Goal: Task Accomplishment & Management: Use online tool/utility

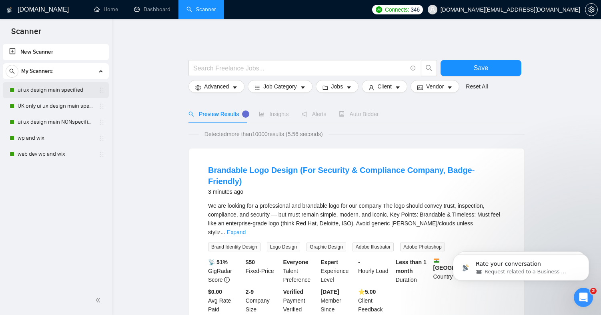
click at [46, 90] on link "ui ux design main specified" at bounding box center [56, 90] width 76 height 16
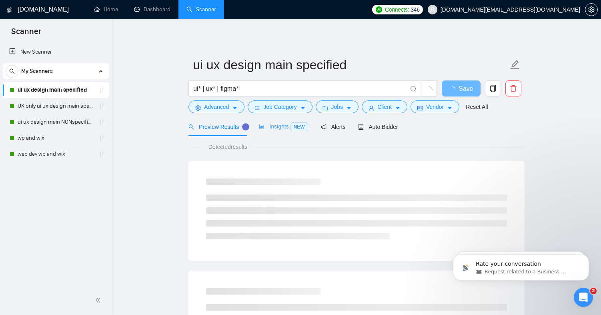
click at [285, 132] on div "Insights NEW" at bounding box center [283, 126] width 49 height 19
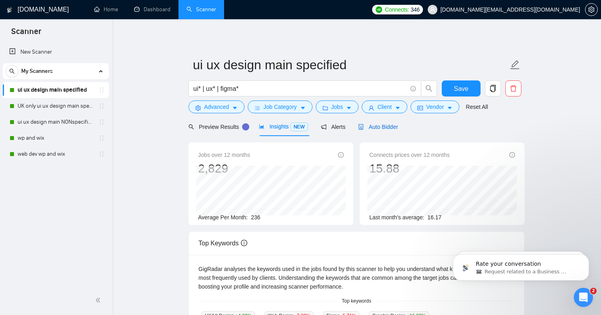
click at [373, 127] on span "Auto Bidder" at bounding box center [378, 127] width 40 height 6
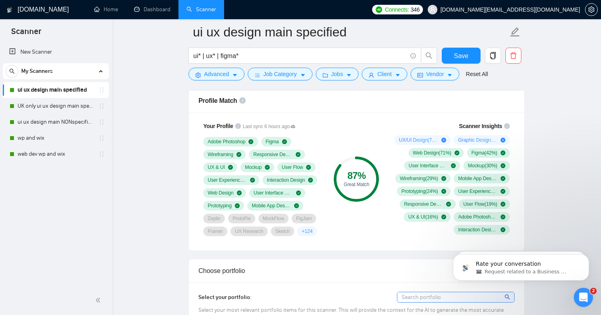
scroll to position [524, 0]
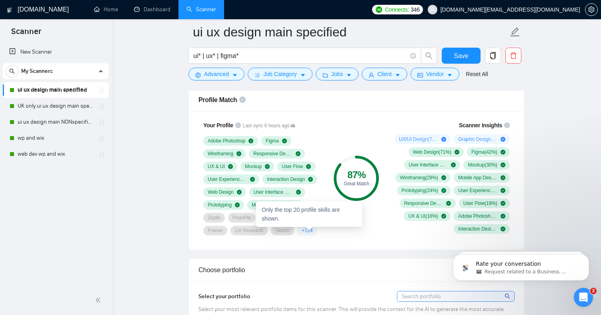
click at [310, 231] on span "+ 124" at bounding box center [307, 230] width 11 height 6
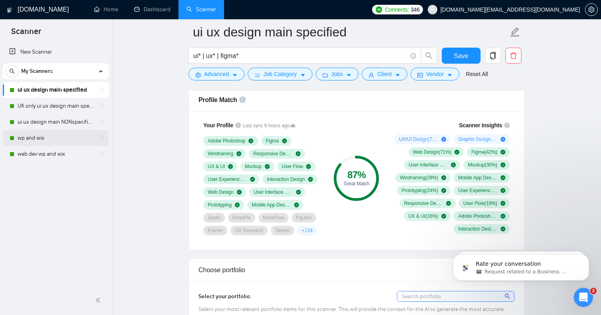
click at [62, 134] on link "wp and wix" at bounding box center [56, 138] width 76 height 16
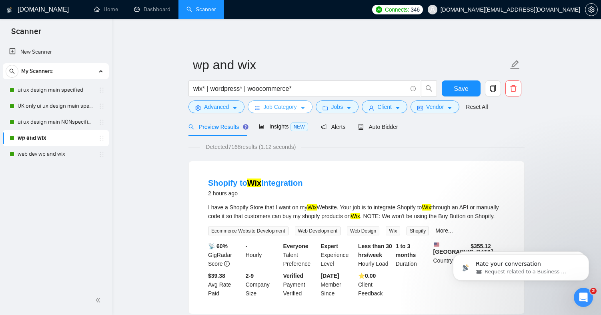
click at [265, 106] on span "Job Category" at bounding box center [279, 106] width 33 height 9
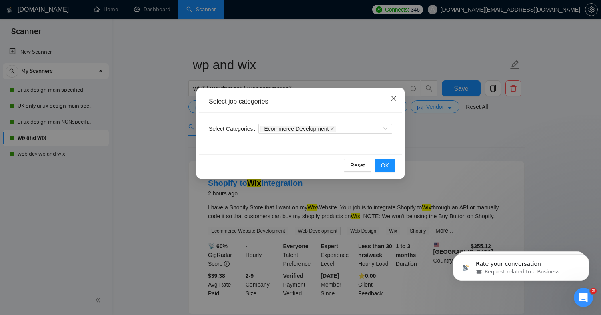
click at [394, 98] on icon "close" at bounding box center [394, 98] width 5 height 5
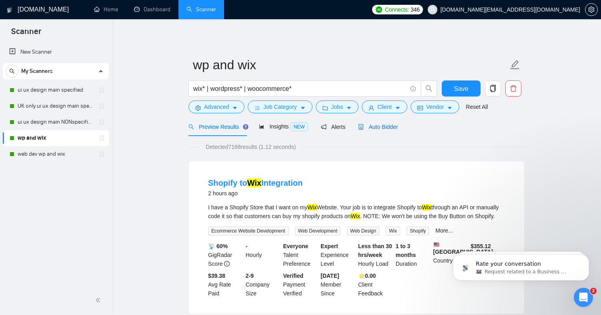
click at [395, 127] on span "Auto Bidder" at bounding box center [378, 127] width 40 height 6
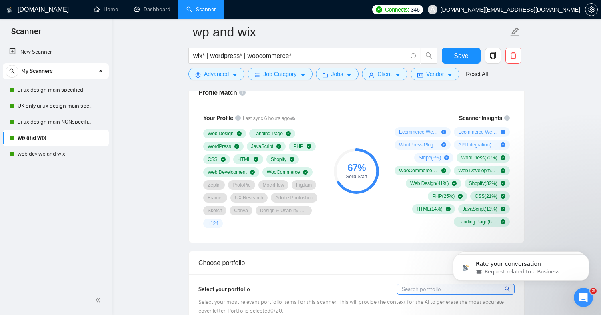
scroll to position [519, 0]
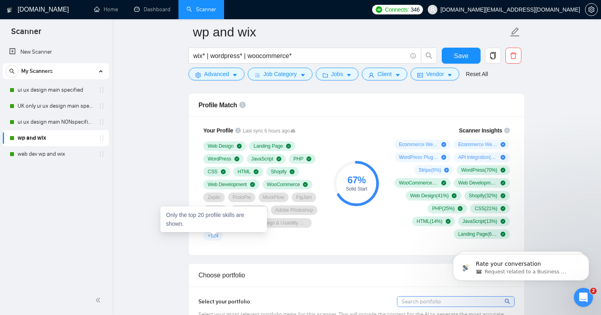
click at [217, 234] on span "+ 124" at bounding box center [213, 236] width 11 height 6
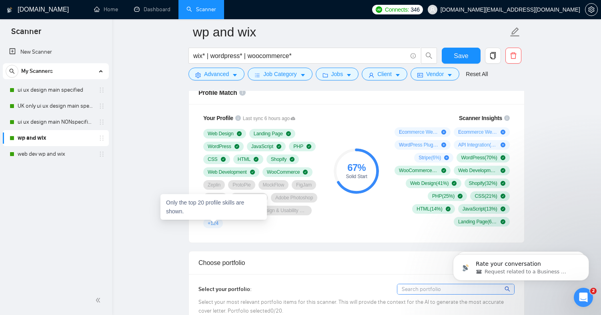
scroll to position [531, 0]
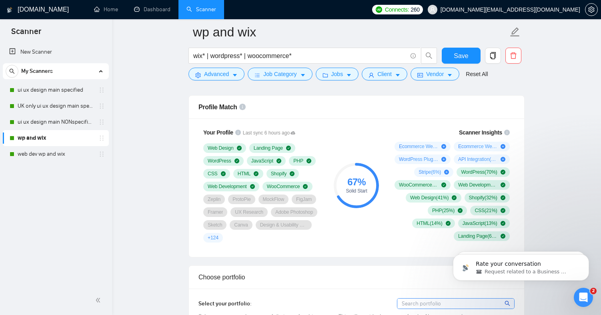
scroll to position [513, 0]
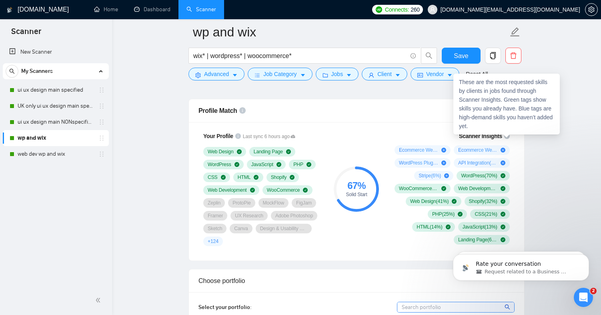
click at [506, 137] on icon "info-circle" at bounding box center [507, 136] width 6 height 6
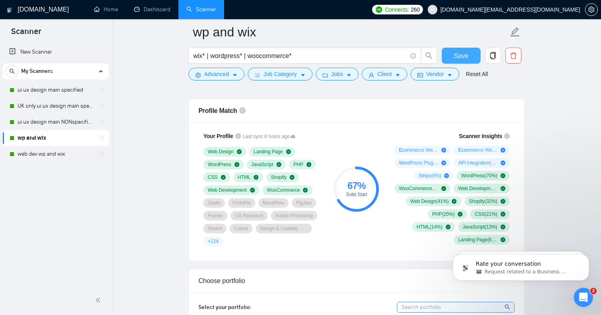
click at [467, 61] on button "Save" at bounding box center [461, 56] width 39 height 16
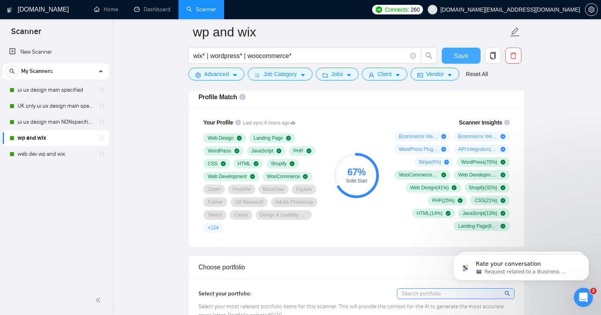
scroll to position [510, 0]
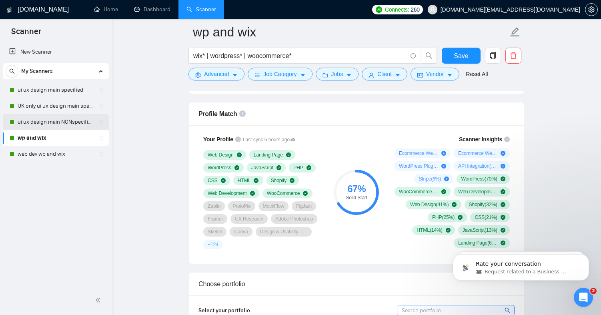
click at [66, 125] on link "ui ux design main NONspecified" at bounding box center [56, 122] width 76 height 16
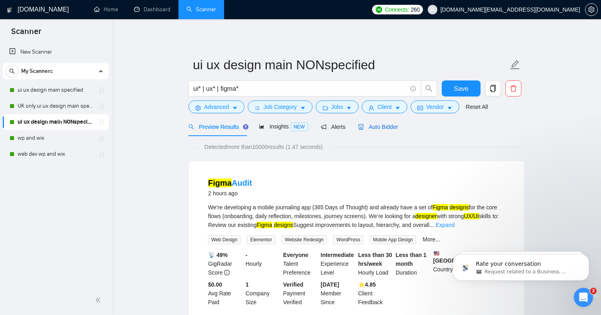
click at [392, 129] on span "Auto Bidder" at bounding box center [378, 127] width 40 height 6
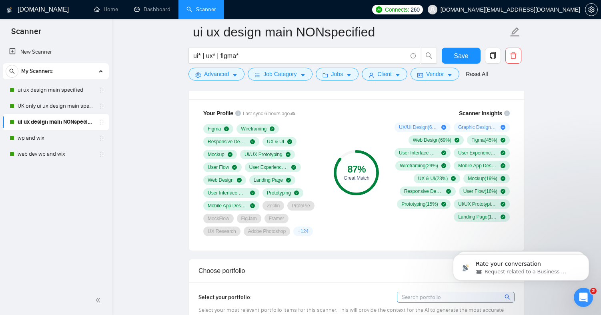
scroll to position [538, 0]
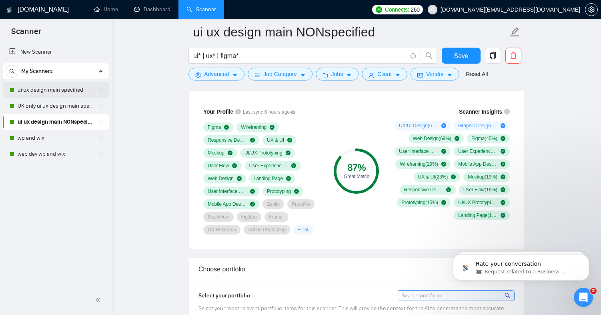
click at [37, 88] on link "ui ux design main specified" at bounding box center [56, 90] width 76 height 16
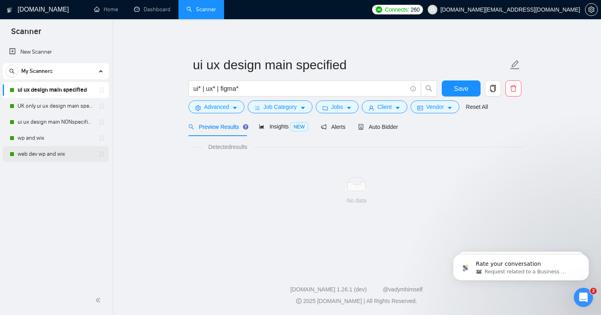
click at [62, 155] on link "web dev wp and wix" at bounding box center [56, 154] width 76 height 16
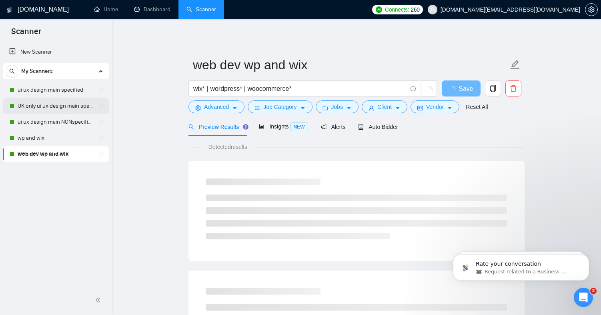
click at [62, 104] on link "UK only ui ux design main specified" at bounding box center [56, 106] width 76 height 16
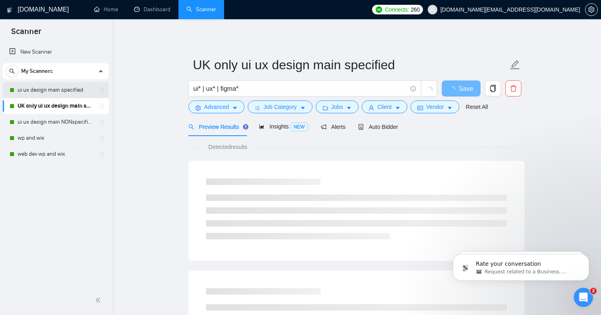
click at [61, 92] on link "ui ux design main specified" at bounding box center [56, 90] width 76 height 16
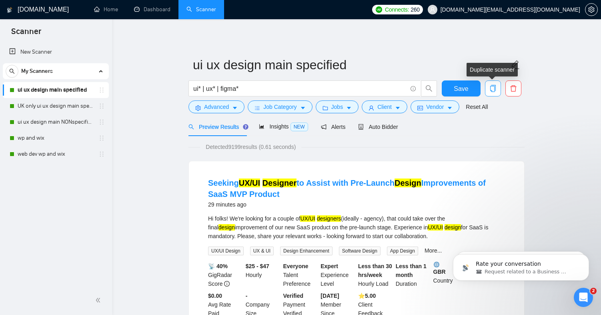
click at [494, 88] on icon "copy" at bounding box center [493, 88] width 7 height 7
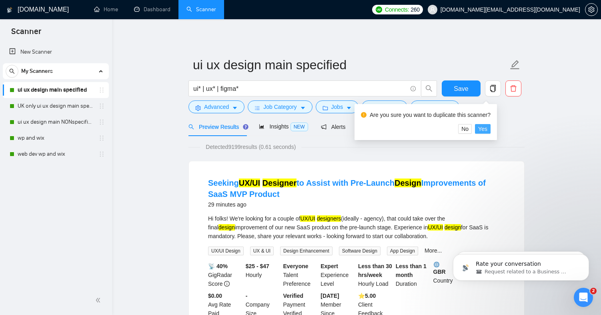
click at [485, 127] on span "Yes" at bounding box center [482, 128] width 9 height 9
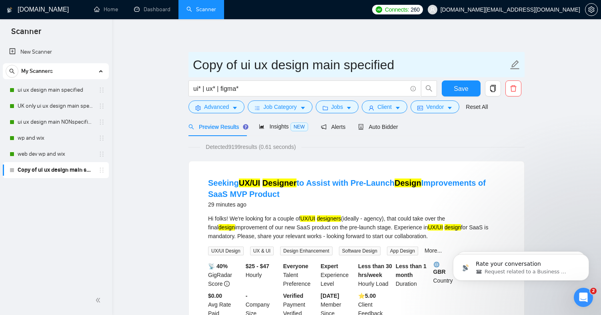
click at [277, 71] on input "Copy of ui ux design main specified" at bounding box center [350, 65] width 315 height 20
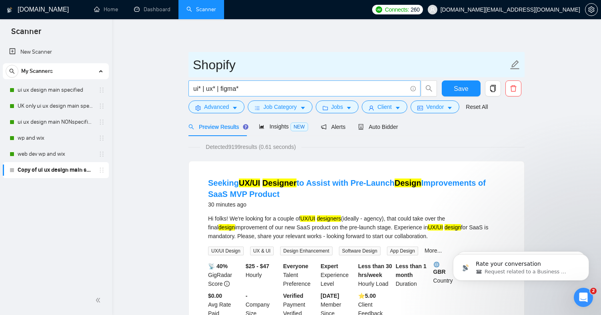
type input "Shopify"
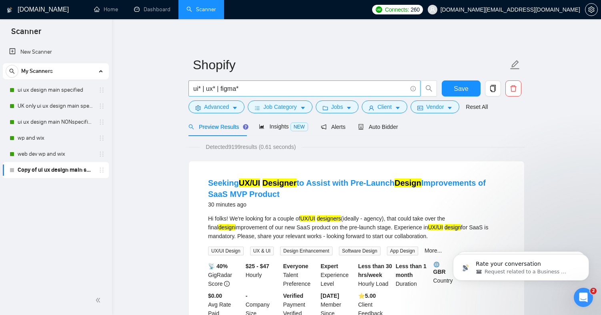
click at [274, 89] on input "ui* | ux* | figma*" at bounding box center [300, 89] width 214 height 10
click at [285, 89] on input "ui* | ux* | figma*" at bounding box center [300, 89] width 214 height 10
paste input "(Shopify*) | "(Shopify)" | "(Shopify" | "/Shopify")"
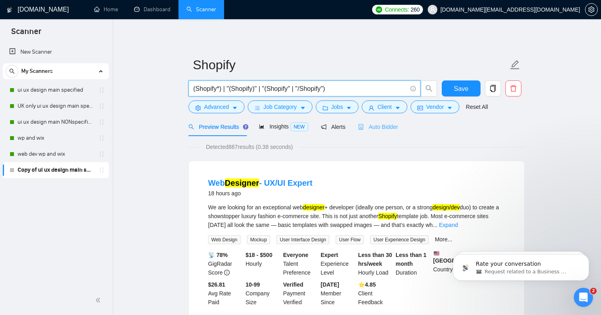
type input "(Shopify*) | "(Shopify)" | "(Shopify" | "/Shopify")"
click at [387, 126] on span "Auto Bidder" at bounding box center [378, 127] width 40 height 6
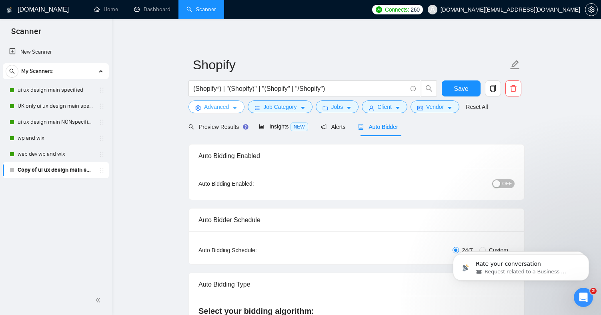
click at [221, 110] on span "Advanced" at bounding box center [216, 106] width 25 height 9
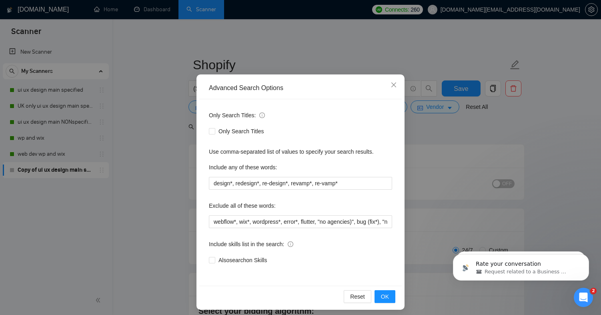
scroll to position [18, 0]
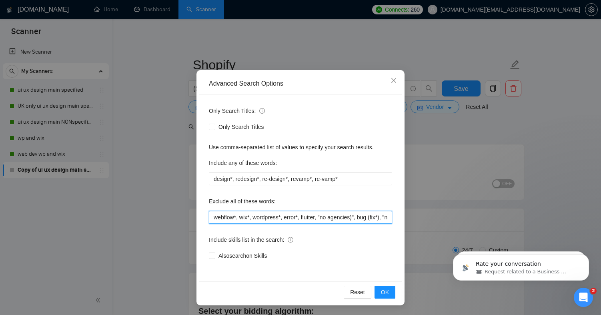
drag, startPoint x: 283, startPoint y: 216, endPoint x: 209, endPoint y: 215, distance: 73.7
click at [209, 215] on input "webflow*, wix*, wordpress*, error*, flutter, "no agencies)", bug (fix*), "no ag…" at bounding box center [300, 217] width 183 height 13
type input "error*, flutter, "no agencies)", bug (fix*), "no agency", "no agencies", "only …"
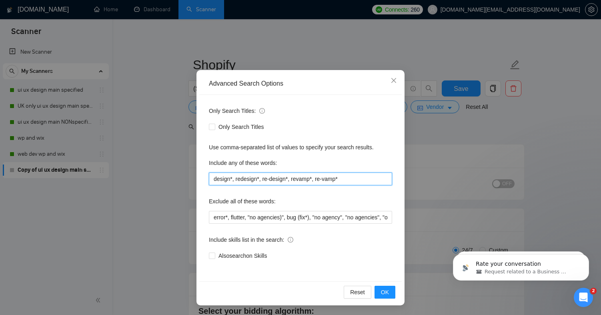
click at [323, 179] on input "design*, redesign*, re-design*, revamp*, re-vamp*" at bounding box center [300, 179] width 183 height 13
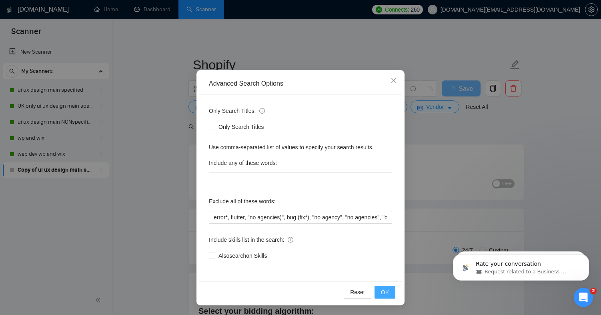
click at [390, 291] on button "OK" at bounding box center [385, 292] width 21 height 13
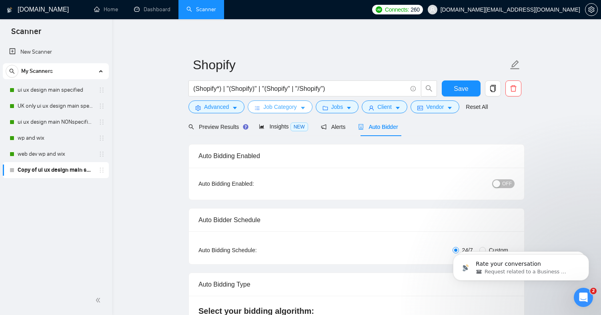
click at [295, 109] on span "Job Category" at bounding box center [279, 106] width 33 height 9
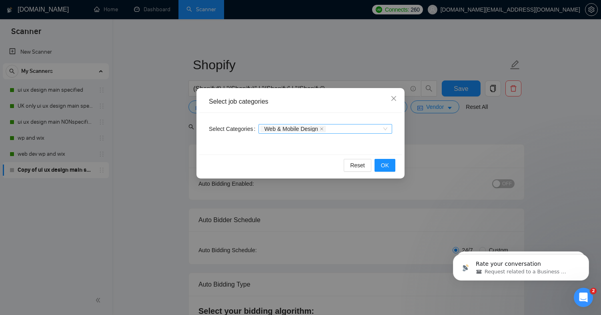
click at [355, 132] on div "Web & Mobile Design" at bounding box center [322, 129] width 122 height 8
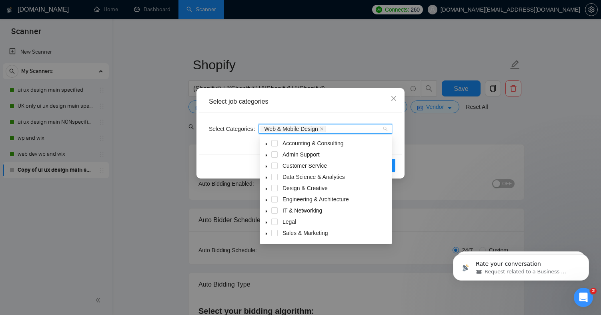
click at [265, 189] on icon "caret-down" at bounding box center [267, 189] width 4 height 4
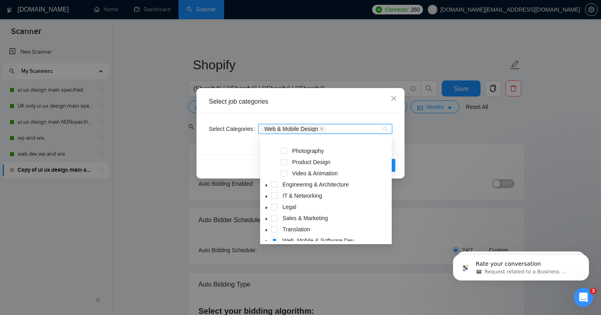
scroll to position [143, 0]
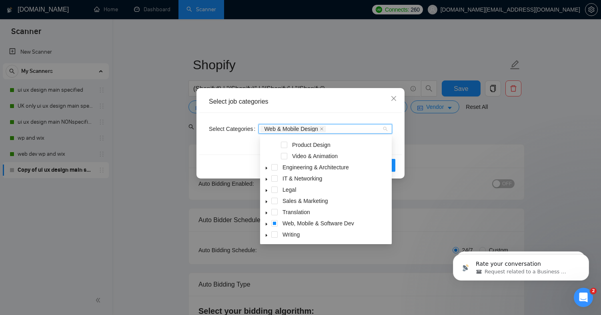
click at [267, 221] on span at bounding box center [267, 224] width 10 height 10
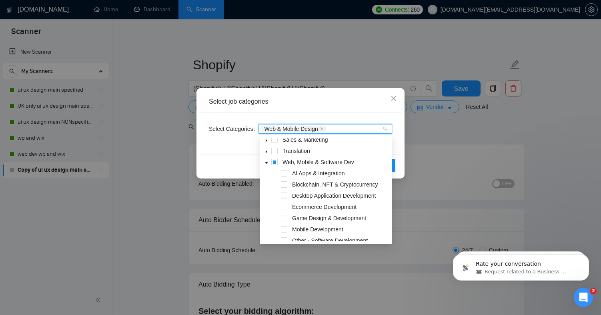
scroll to position [206, 0]
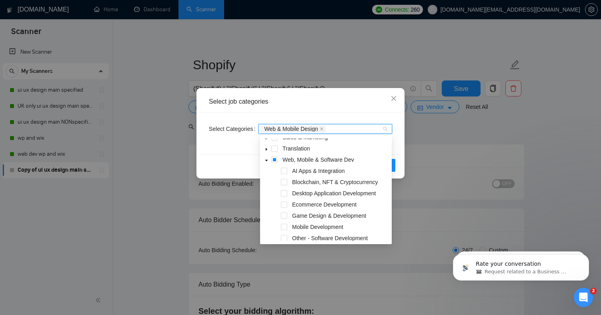
click at [288, 205] on div "Ecommerce Development" at bounding box center [326, 205] width 129 height 11
click at [286, 206] on span at bounding box center [284, 204] width 6 height 6
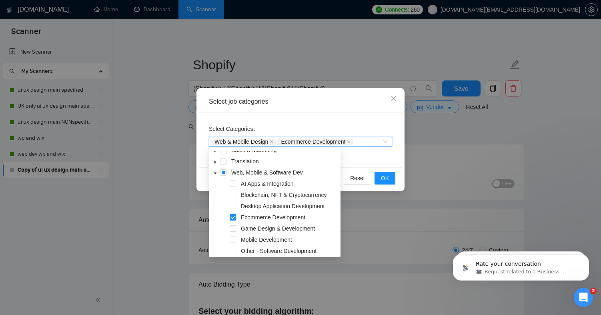
click at [375, 161] on div "Select Categories Web & Mobile Design, Ecommerce Development Web & Mobile Desig…" at bounding box center [300, 140] width 203 height 54
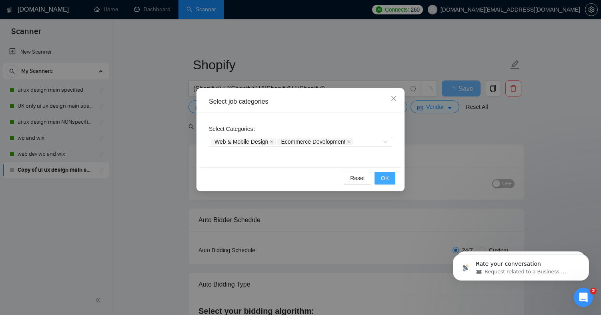
click at [382, 176] on span "OK" at bounding box center [385, 178] width 8 height 9
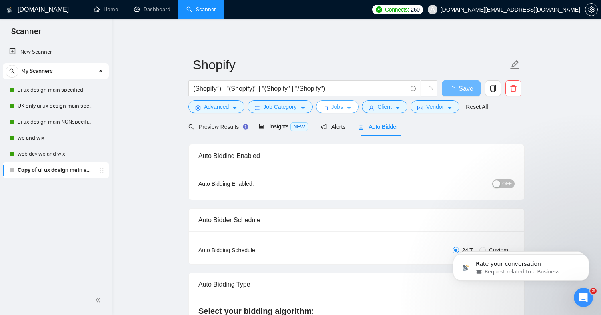
click at [353, 103] on button "Jobs" at bounding box center [337, 106] width 43 height 13
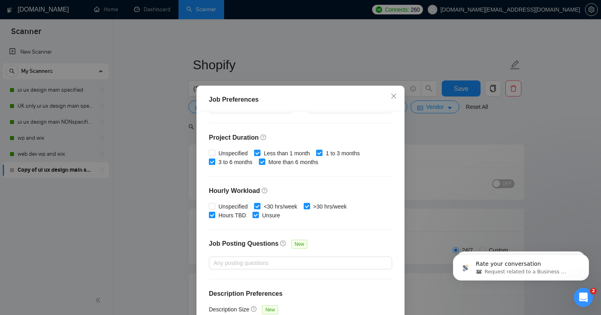
scroll to position [231, 0]
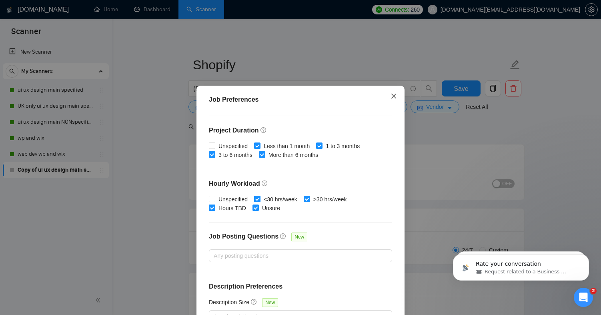
click at [392, 100] on span "Close" at bounding box center [394, 97] width 22 height 22
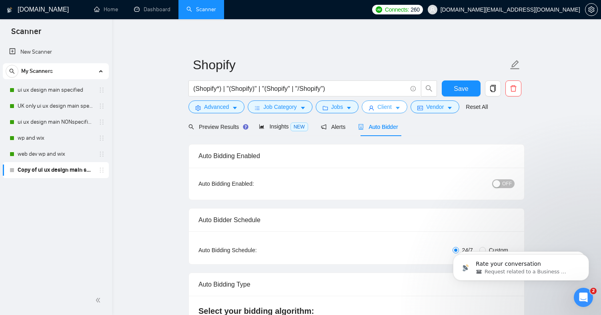
click at [388, 108] on span "Client" at bounding box center [384, 106] width 14 height 9
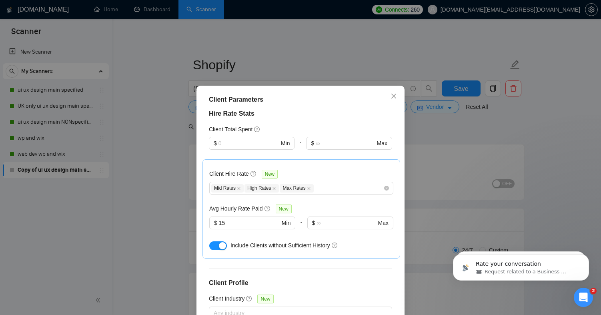
scroll to position [312, 0]
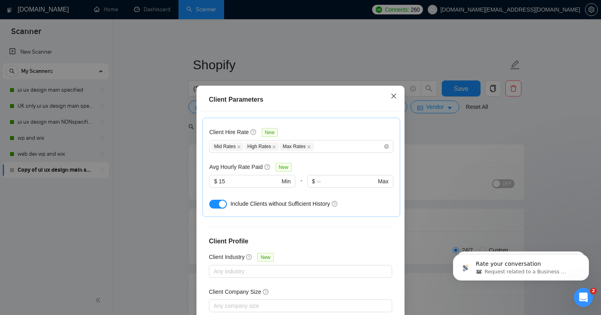
click at [392, 97] on icon "close" at bounding box center [394, 96] width 6 height 6
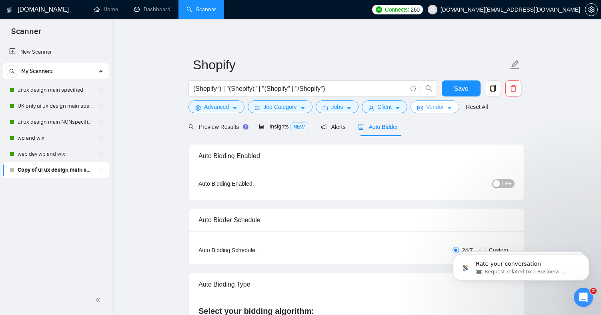
click at [435, 108] on span "Vendor" at bounding box center [435, 106] width 18 height 9
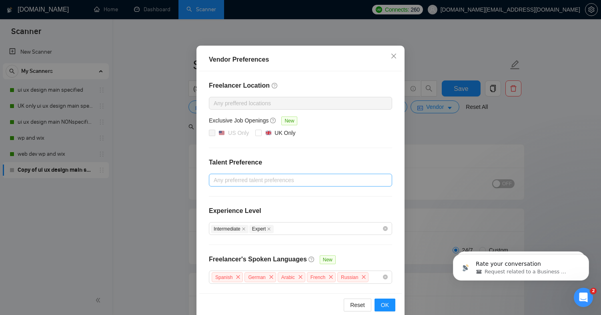
scroll to position [55, 0]
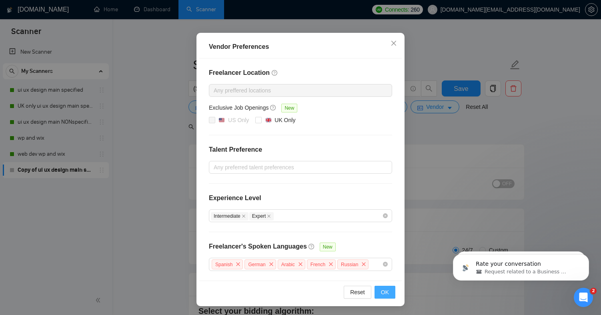
click at [384, 288] on span "OK" at bounding box center [385, 292] width 8 height 9
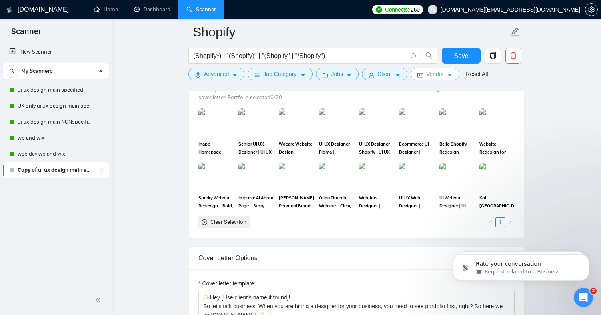
scroll to position [758, 0]
click at [453, 125] on img at bounding box center [457, 121] width 34 height 26
click at [453, 125] on rect at bounding box center [457, 121] width 13 height 13
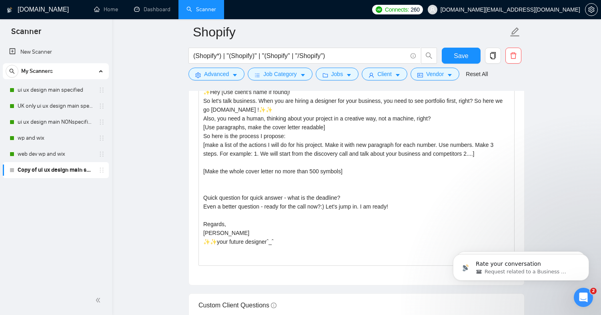
scroll to position [960, 0]
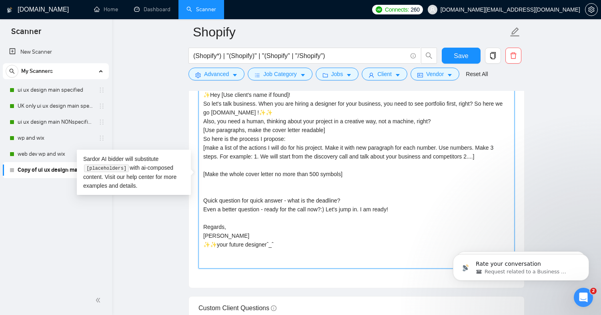
click at [235, 179] on textarea "✨Hey [Use client's name if found]! So let's talk business. When you are hiring …" at bounding box center [357, 178] width 316 height 180
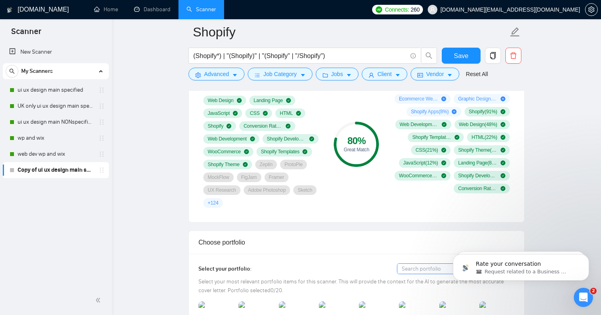
scroll to position [562, 0]
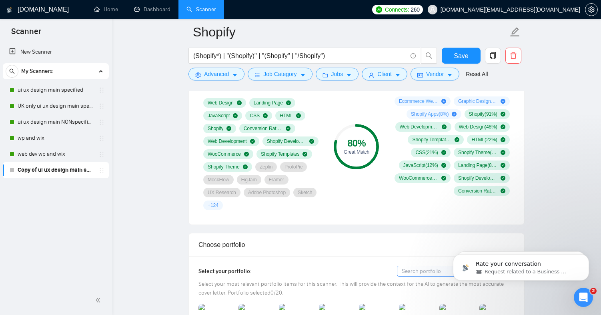
type textarea "✨Hey [Use client's name if found]! So let's talk business. When you are hiring …"
